Goal: Navigation & Orientation: Find specific page/section

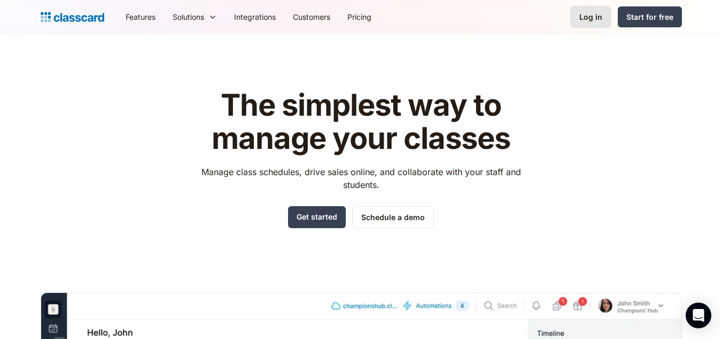
click at [590, 27] on link "Log in" at bounding box center [591, 17] width 41 height 22
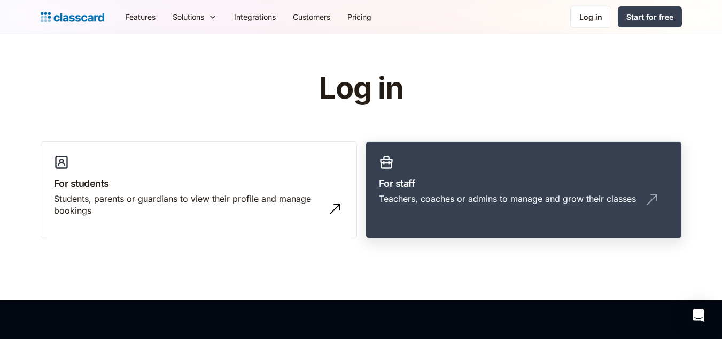
click at [452, 201] on div "Teachers, coaches or admins to manage and grow their classes" at bounding box center [507, 199] width 257 height 12
